Goal: Browse casually

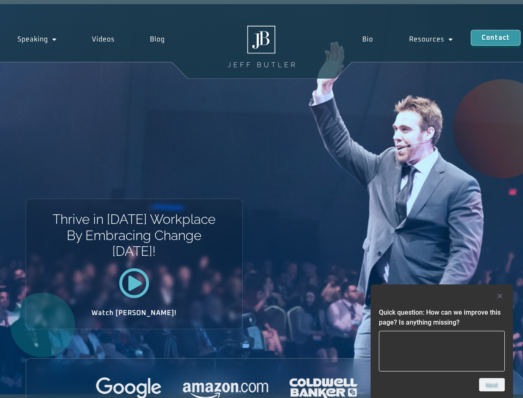
click at [261, 199] on div "Thrive in [DATE] Workplace By Embracing Change [DATE]! Watch [PERSON_NAME]!" at bounding box center [261, 199] width 523 height 390
click at [442, 296] on div at bounding box center [442, 296] width 126 height 10
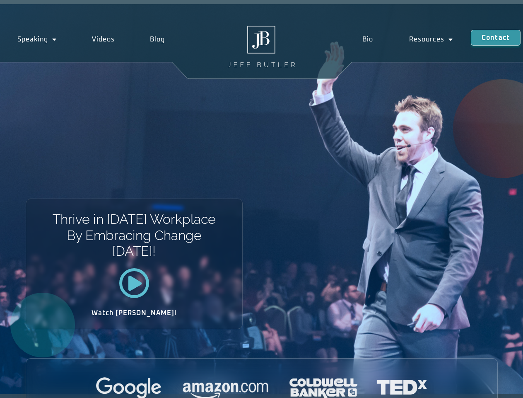
click at [492, 384] on div at bounding box center [261, 388] width 471 height 23
